Goal: Task Accomplishment & Management: Use online tool/utility

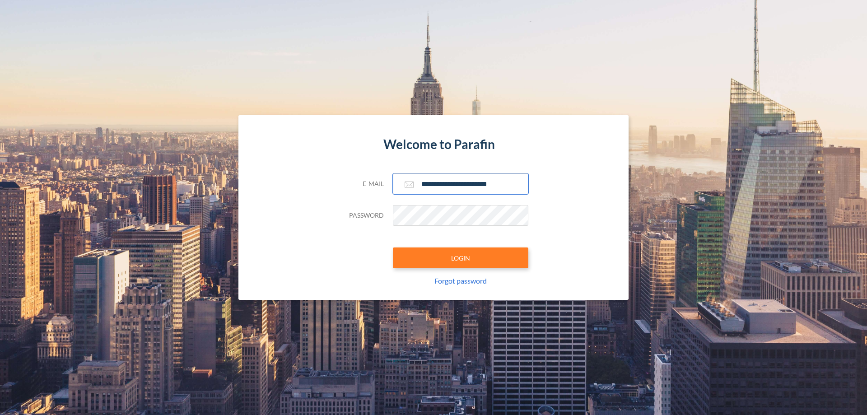
type input "**********"
click at [461, 258] on button "LOGIN" at bounding box center [461, 258] width 136 height 21
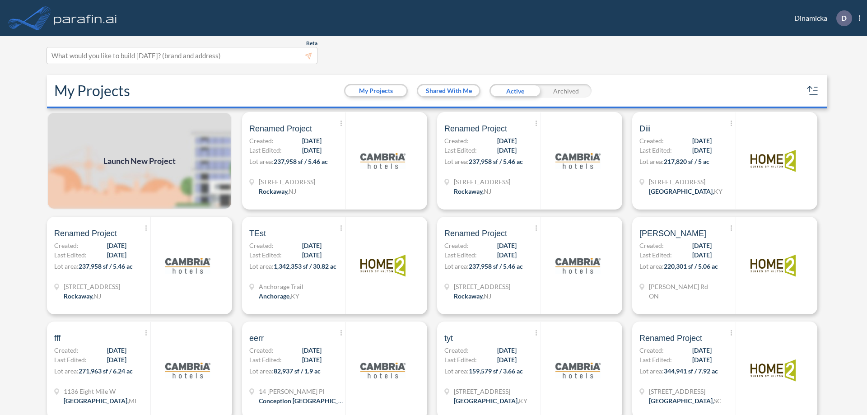
scroll to position [2, 0]
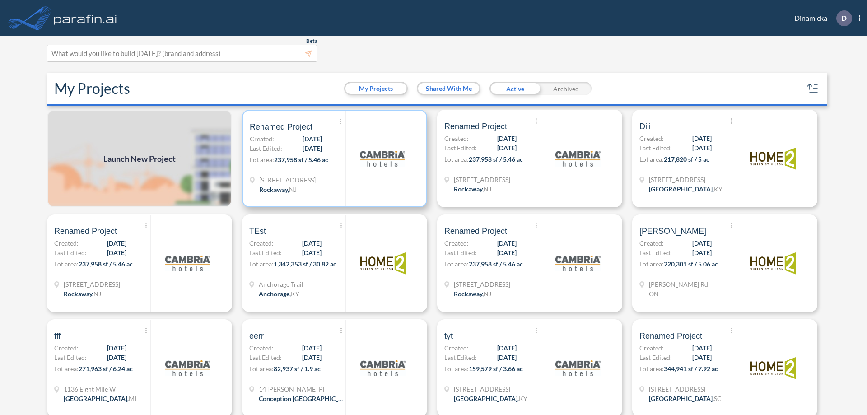
click at [333, 159] on p "Lot area: 237,958 sf / 5.46 ac" at bounding box center [298, 161] width 96 height 13
